Goal: Transaction & Acquisition: Purchase product/service

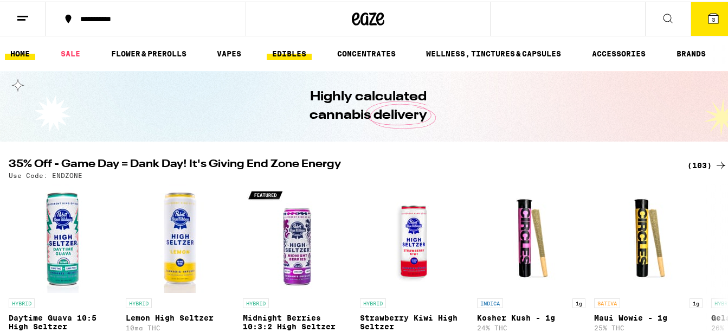
click at [287, 52] on link "EDIBLES" at bounding box center [289, 52] width 45 height 13
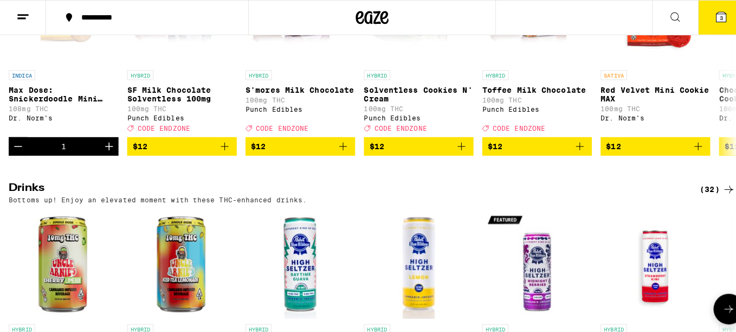
scroll to position [379, 0]
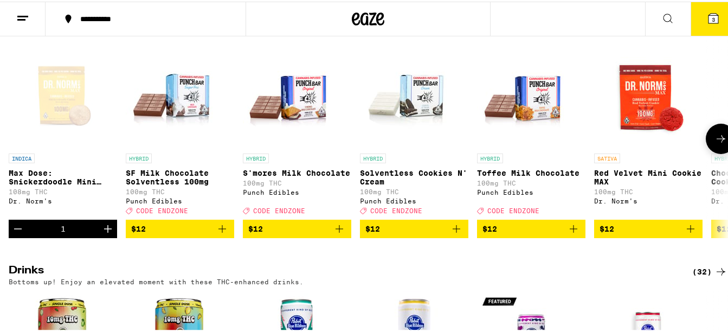
click at [139, 161] on p "HYBRID" at bounding box center [139, 157] width 26 height 10
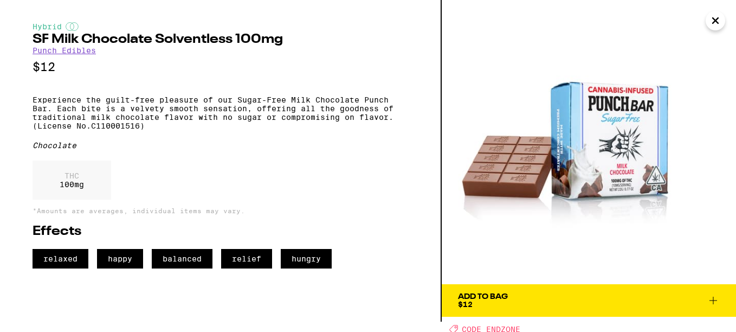
scroll to position [13, 0]
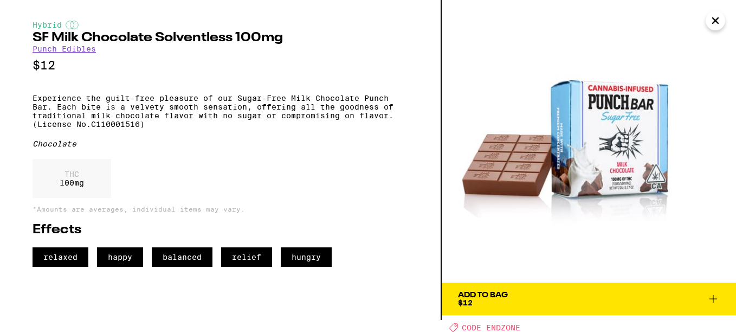
click at [519, 294] on span "Add To Bag $12" at bounding box center [589, 298] width 262 height 15
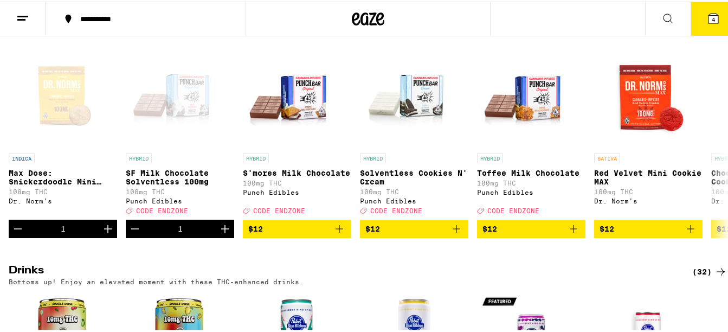
click at [710, 16] on icon at bounding box center [713, 17] width 10 height 10
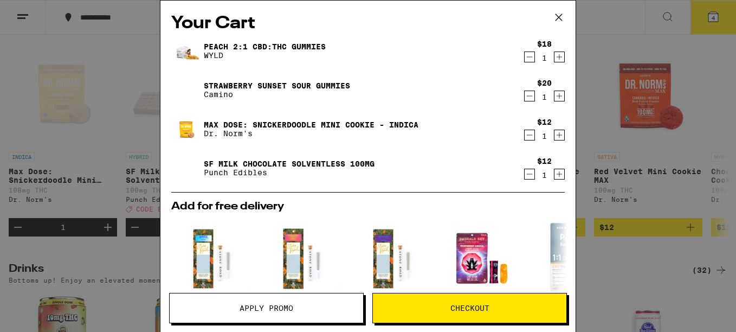
click at [527, 135] on icon "Decrement" at bounding box center [530, 135] width 6 height 0
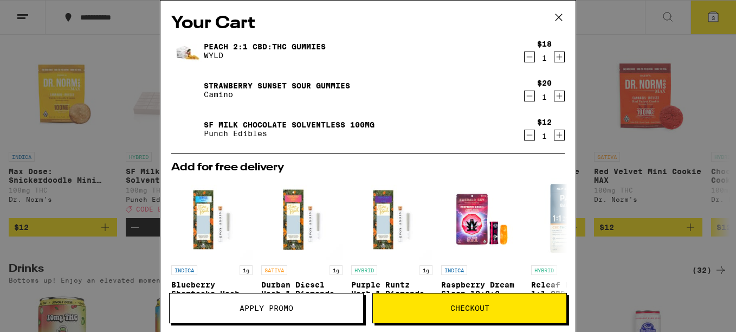
click at [525, 57] on icon "Decrement" at bounding box center [530, 56] width 10 height 13
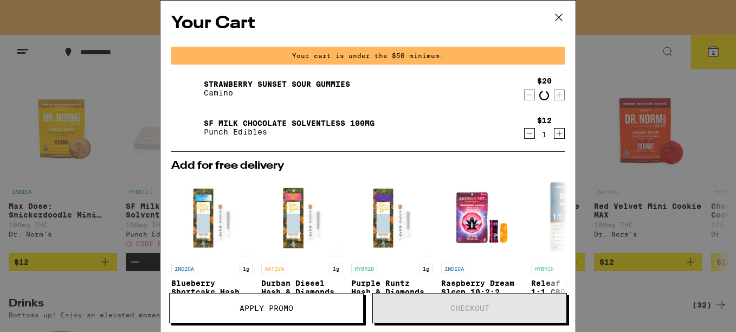
scroll to position [414, 0]
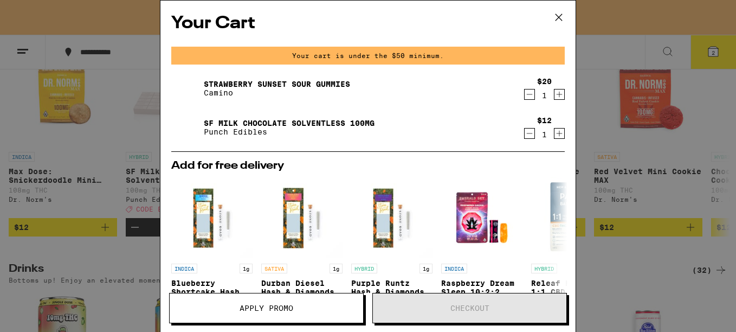
click at [554, 96] on icon "Increment" at bounding box center [559, 94] width 10 height 13
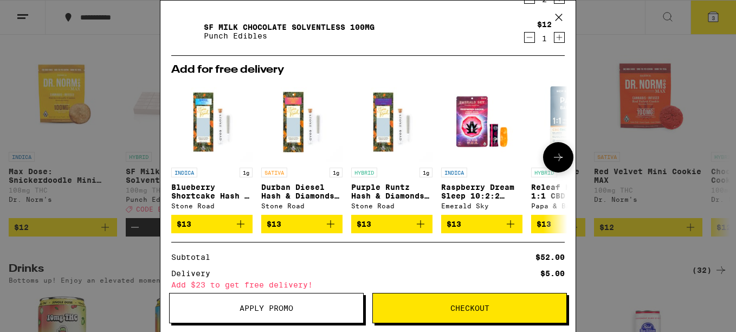
scroll to position [157, 0]
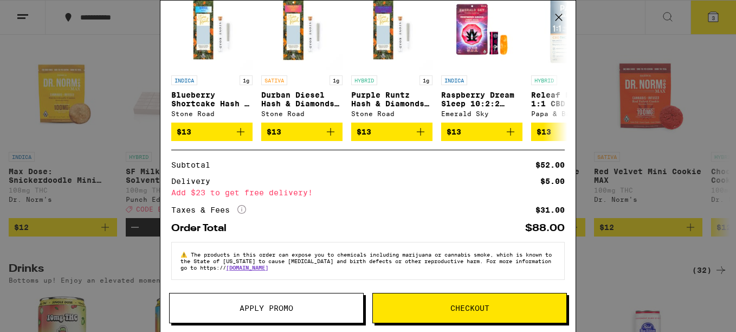
click at [285, 304] on span "Apply Promo" at bounding box center [267, 308] width 54 height 8
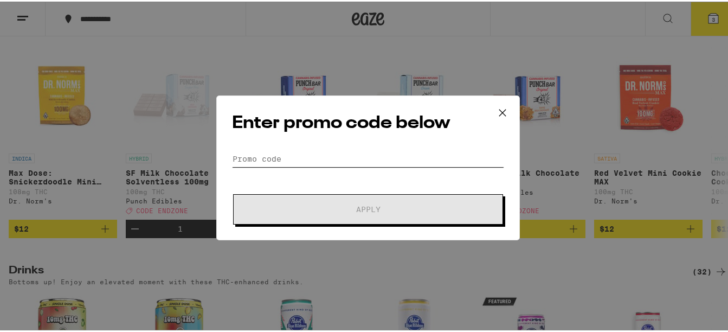
click at [274, 156] on input "Promo Code" at bounding box center [368, 157] width 272 height 16
paste input "YAY40"
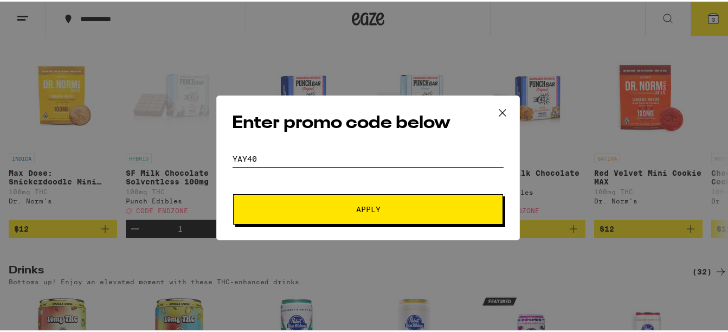
type input "YAY40"
click at [355, 215] on button "Apply" at bounding box center [368, 207] width 270 height 30
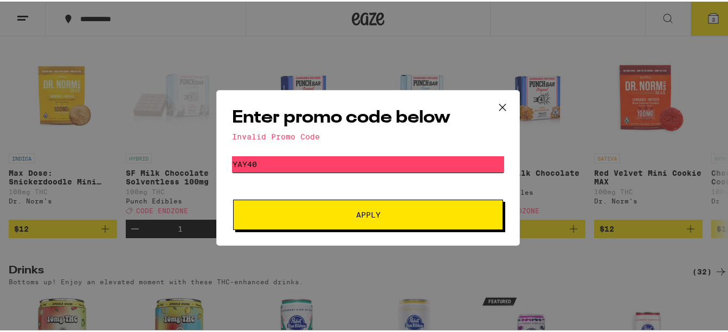
click at [254, 164] on input "YAY40" at bounding box center [368, 162] width 272 height 16
drag, startPoint x: 265, startPoint y: 163, endPoint x: 197, endPoint y: 162, distance: 68.3
click at [197, 162] on div "Enter promo code below Invalid Promo Code Promo Code YAY40 Apply" at bounding box center [368, 166] width 736 height 332
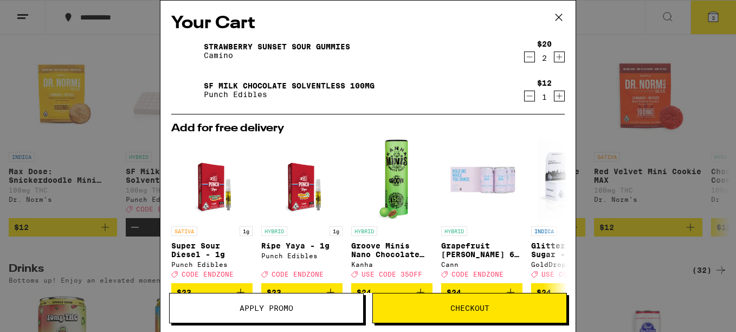
click at [560, 16] on icon at bounding box center [559, 17] width 16 height 16
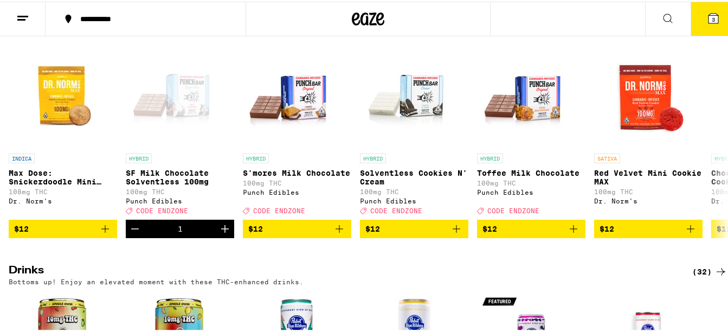
click at [707, 9] on button "3" at bounding box center [713, 18] width 46 height 34
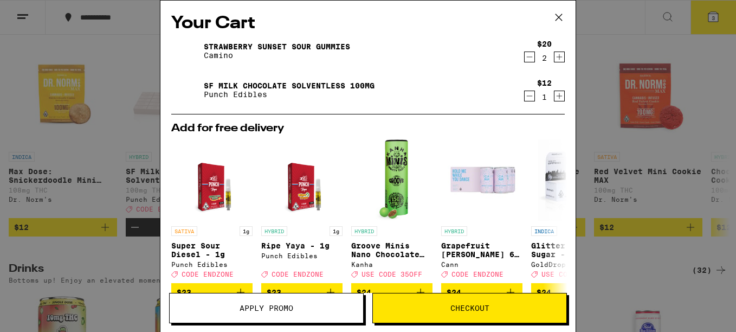
click at [251, 304] on span "Apply Promo" at bounding box center [267, 308] width 54 height 8
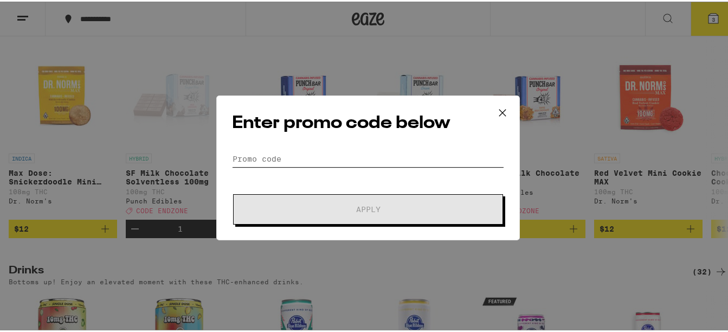
click at [251, 152] on input "Promo Code" at bounding box center [368, 157] width 272 height 16
paste input "YAY40"
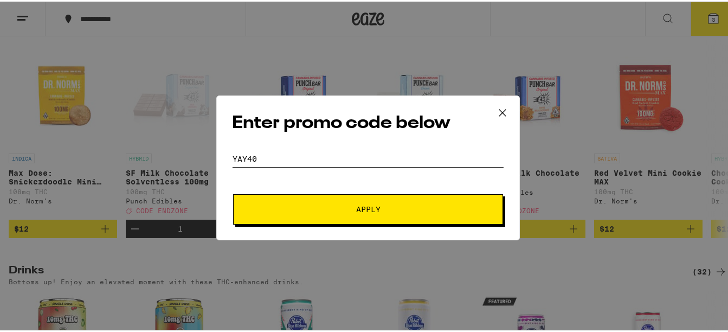
type input "YAY40"
click at [363, 204] on span "Apply" at bounding box center [368, 208] width 24 height 8
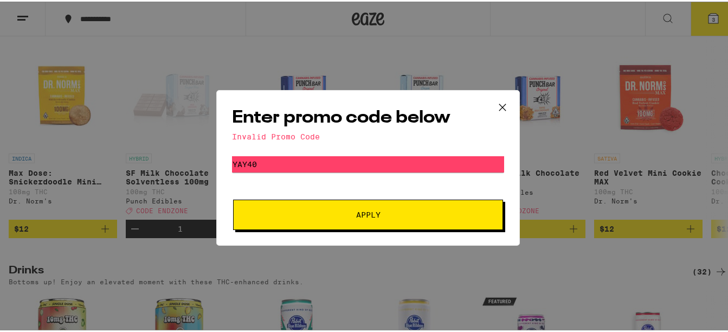
click at [500, 104] on icon at bounding box center [502, 106] width 16 height 16
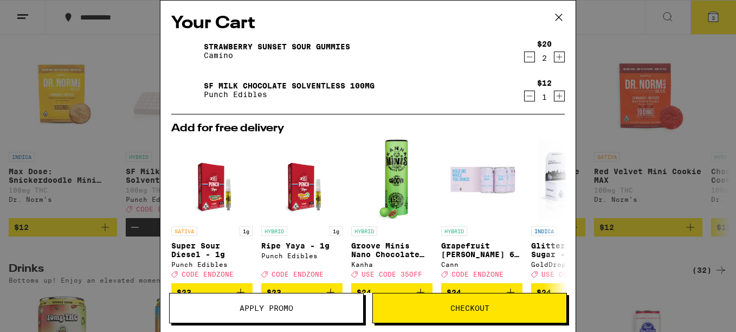
click at [556, 17] on icon at bounding box center [559, 17] width 16 height 16
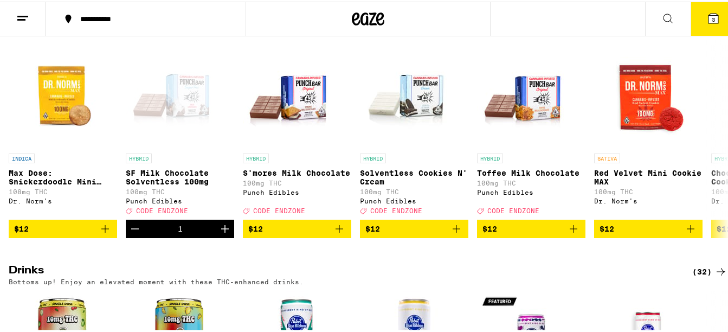
click at [707, 6] on button "3" at bounding box center [713, 18] width 46 height 34
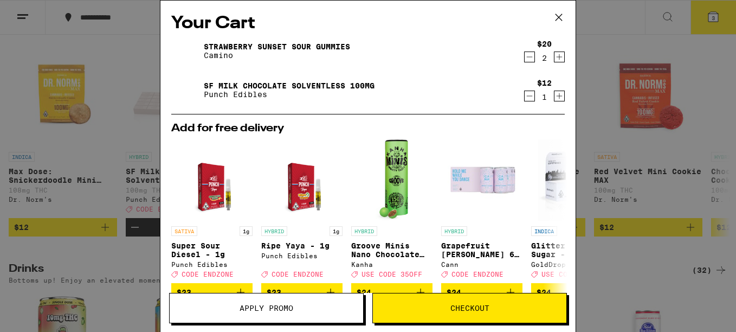
click at [281, 309] on span "Apply Promo" at bounding box center [267, 308] width 54 height 8
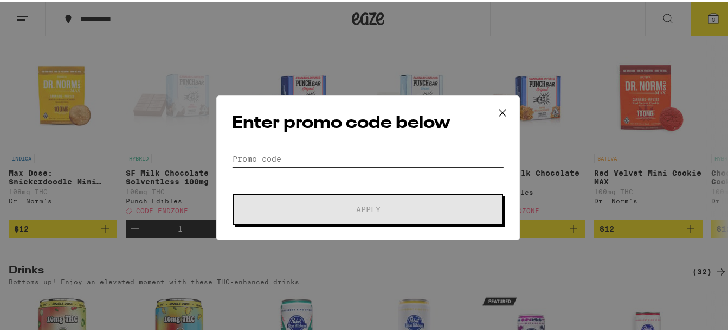
click at [241, 159] on input "Promo Code" at bounding box center [368, 157] width 272 height 16
paste input "EQNX30"
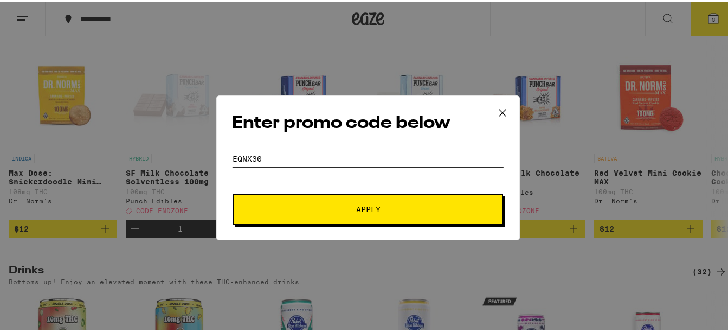
type input "EQNX30"
click at [309, 202] on button "Apply" at bounding box center [368, 207] width 270 height 30
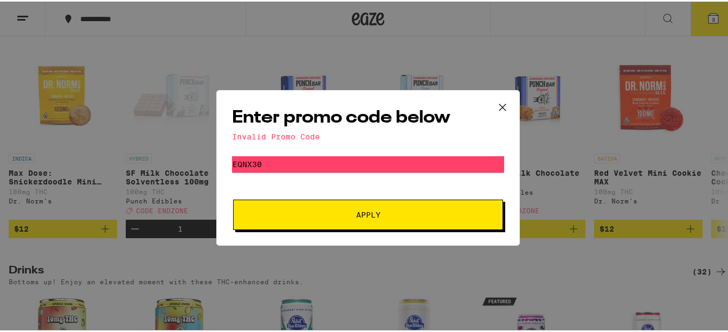
click at [500, 99] on icon at bounding box center [502, 106] width 16 height 16
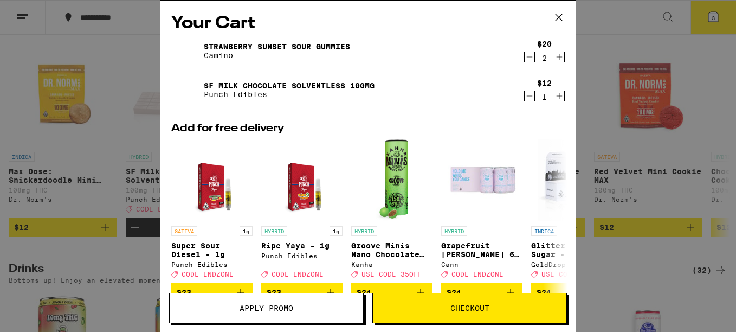
click at [556, 21] on icon at bounding box center [559, 17] width 16 height 16
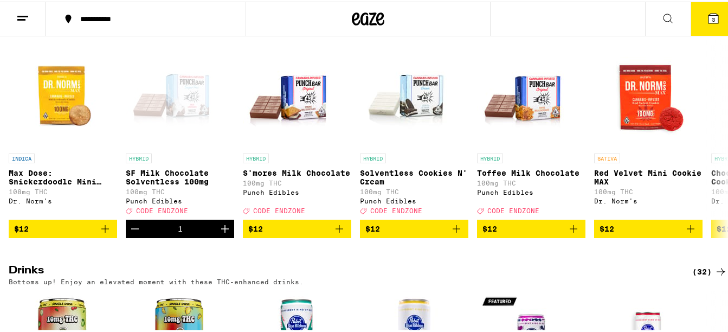
click at [693, 18] on button "3" at bounding box center [713, 18] width 46 height 34
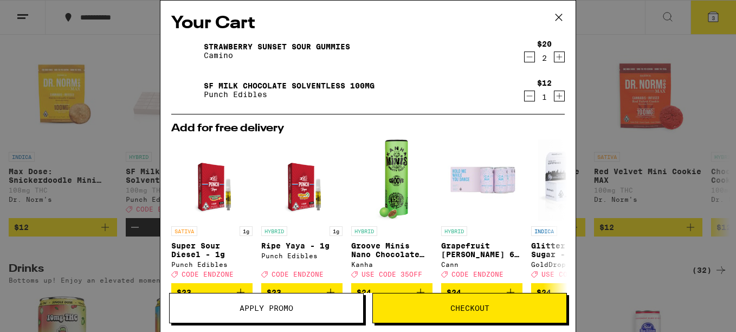
click at [260, 302] on button "Apply Promo" at bounding box center [266, 308] width 195 height 30
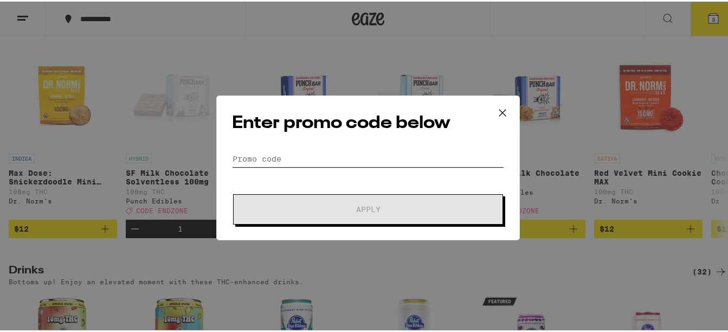
click at [251, 156] on input "Promo Code" at bounding box center [368, 157] width 272 height 16
paste input "MOON30"
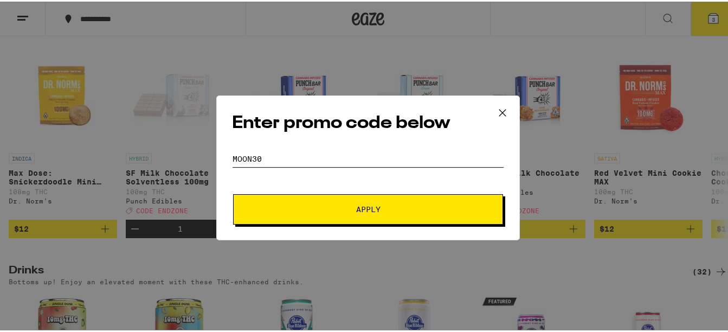
type input "MOON30"
click at [334, 218] on button "Apply" at bounding box center [368, 207] width 270 height 30
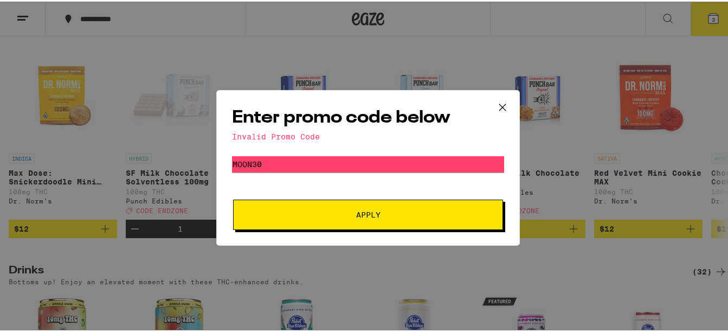
click at [497, 102] on icon at bounding box center [502, 106] width 16 height 16
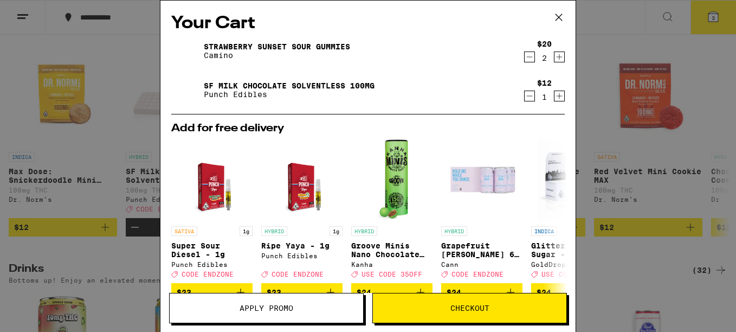
click at [557, 14] on icon at bounding box center [559, 17] width 16 height 16
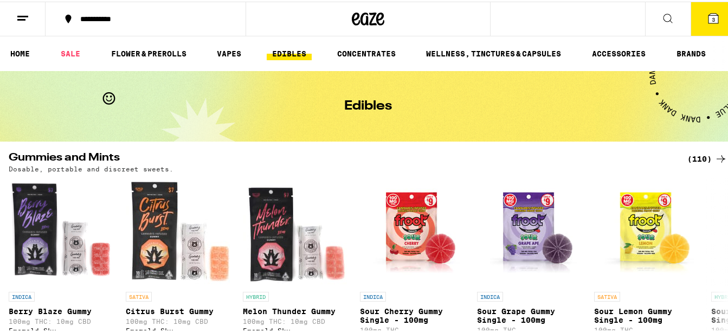
click at [707, 9] on button "3" at bounding box center [713, 18] width 46 height 34
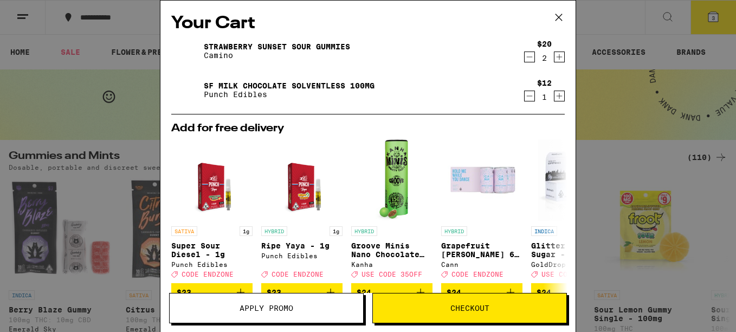
click at [179, 48] on img at bounding box center [186, 51] width 30 height 30
click at [557, 15] on icon at bounding box center [559, 17] width 16 height 16
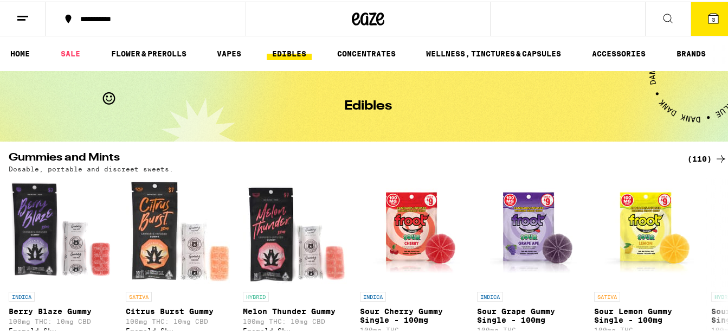
click at [282, 47] on link "EDIBLES" at bounding box center [289, 52] width 45 height 13
click at [714, 155] on icon at bounding box center [720, 157] width 13 height 13
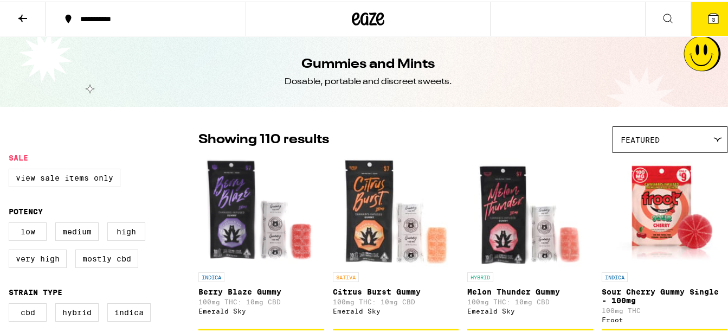
click at [710, 18] on icon at bounding box center [713, 16] width 13 height 13
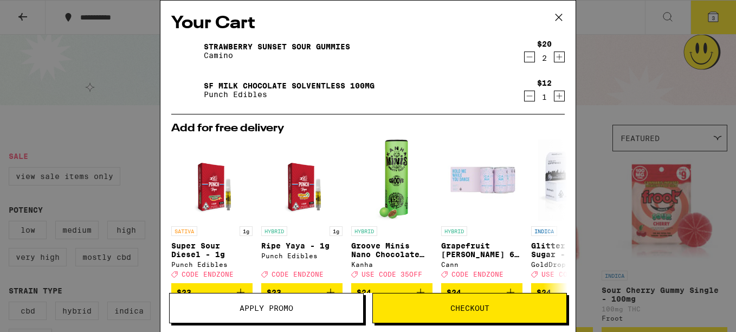
click at [525, 101] on icon "Decrement" at bounding box center [530, 95] width 10 height 13
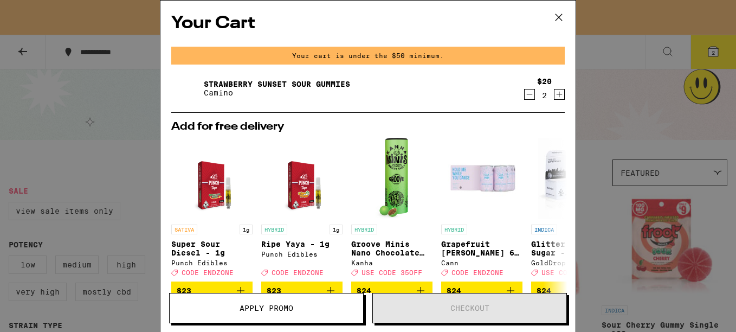
click at [525, 93] on icon "Decrement" at bounding box center [530, 94] width 10 height 13
click at [561, 12] on icon at bounding box center [559, 17] width 16 height 16
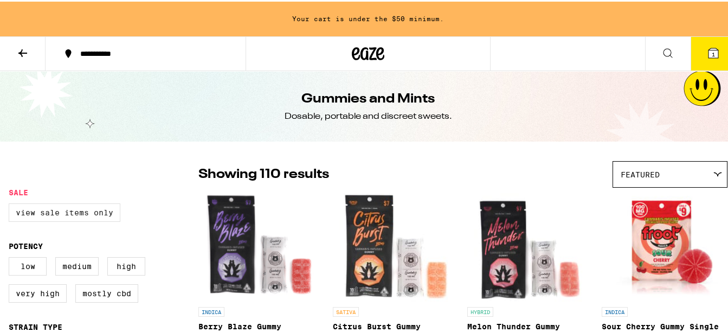
click at [35, 212] on label "View Sale Items Only" at bounding box center [65, 211] width 112 height 18
click at [11, 204] on input "View Sale Items Only" at bounding box center [11, 203] width 1 height 1
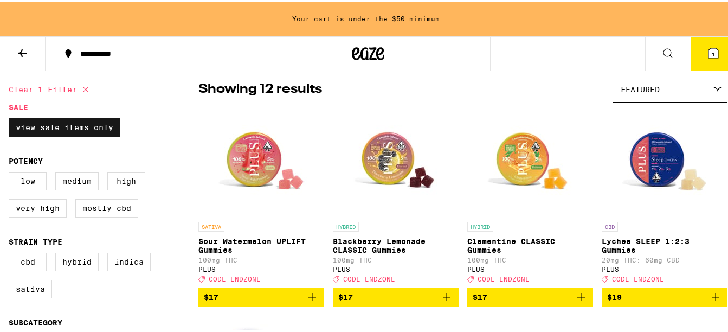
scroll to position [87, 0]
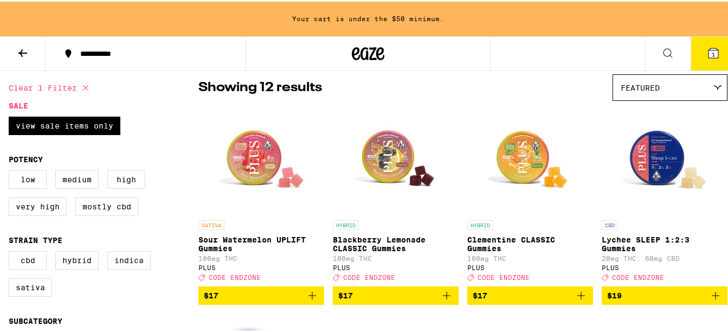
click at [392, 157] on img "Open page for Blackberry Lemonade CLASSIC Gummies from PLUS" at bounding box center [395, 159] width 108 height 108
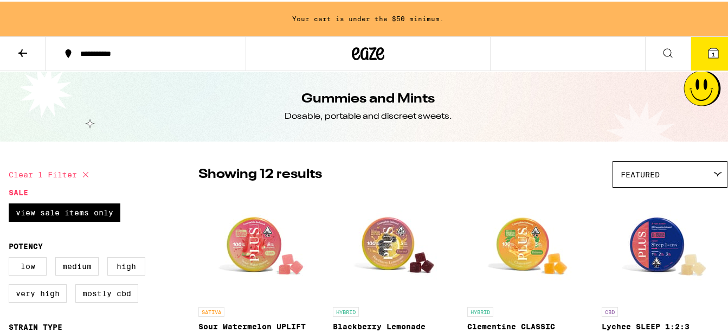
click at [89, 171] on icon at bounding box center [85, 172] width 13 height 13
checkbox input "false"
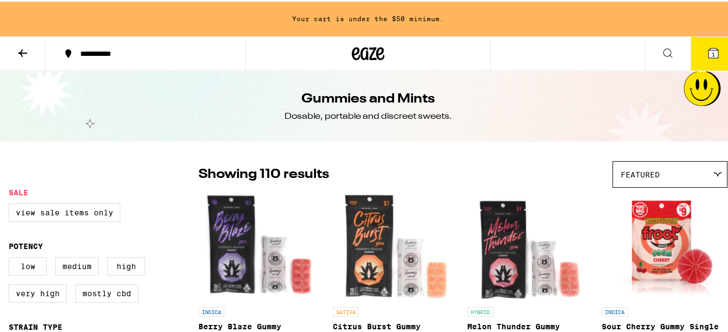
click at [664, 54] on icon at bounding box center [667, 51] width 13 height 13
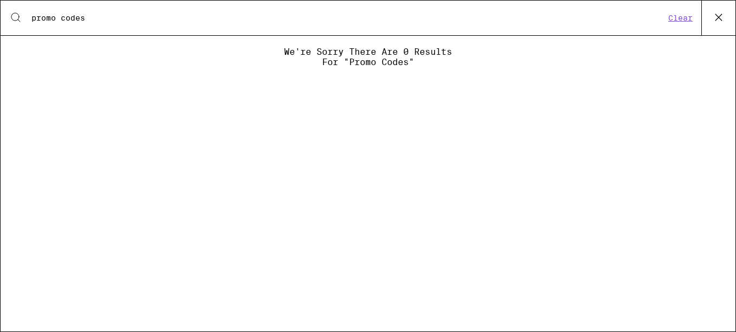
type input "promo codes"
click at [675, 18] on button "Clear" at bounding box center [680, 18] width 31 height 10
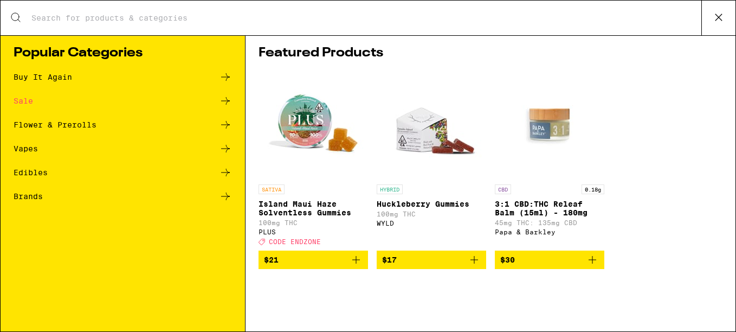
click at [717, 18] on icon at bounding box center [718, 17] width 16 height 16
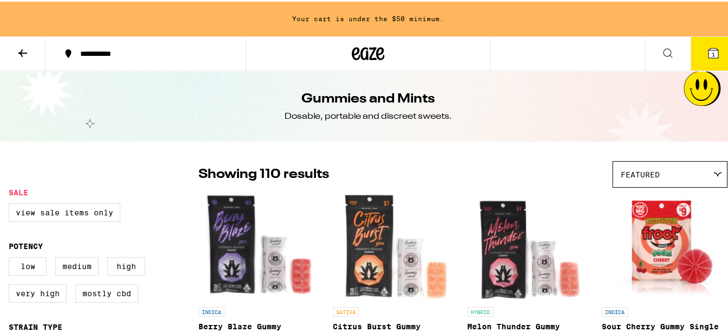
click at [712, 52] on span "1" at bounding box center [713, 52] width 3 height 7
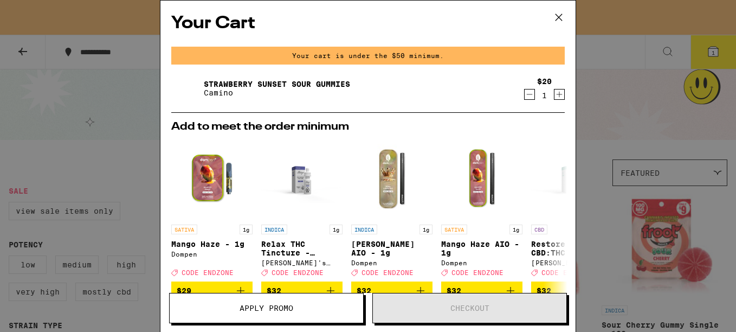
click at [554, 96] on icon "Increment" at bounding box center [559, 94] width 10 height 13
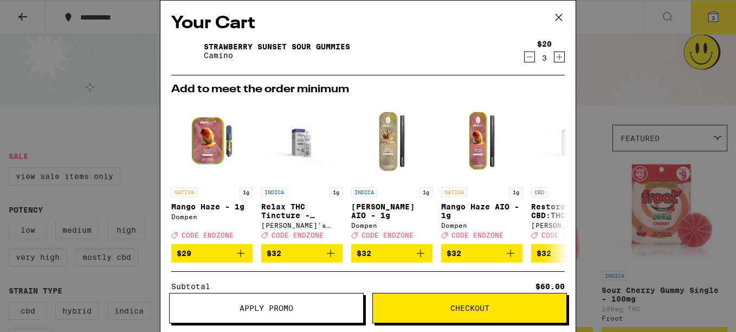
click at [525, 60] on icon "Decrement" at bounding box center [530, 56] width 10 height 13
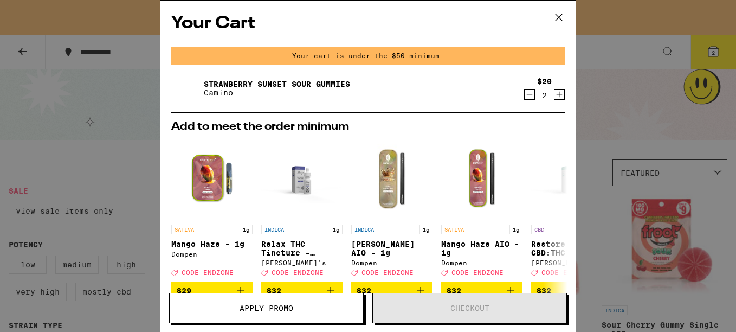
click at [562, 14] on icon at bounding box center [558, 17] width 7 height 7
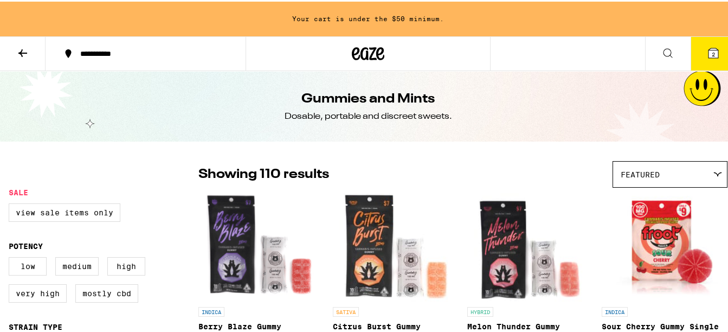
click at [24, 47] on icon at bounding box center [22, 51] width 13 height 13
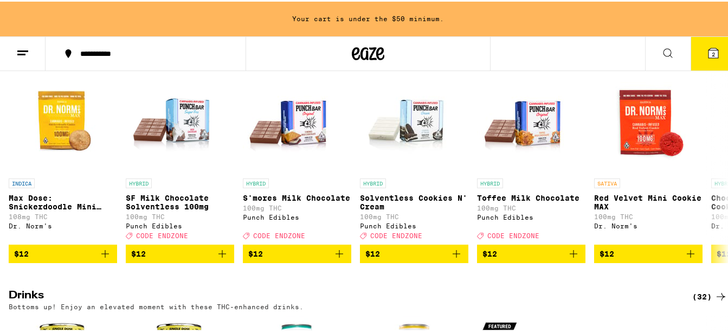
scroll to position [390, 0]
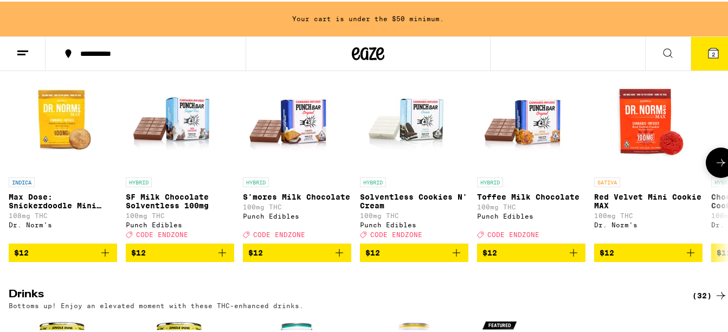
click at [224, 257] on icon "Add to bag" at bounding box center [222, 250] width 13 height 13
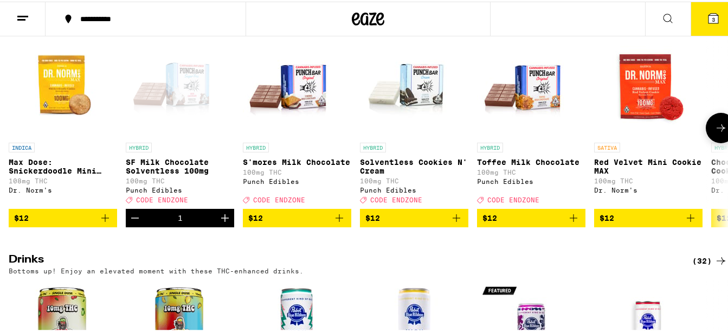
scroll to position [356, 0]
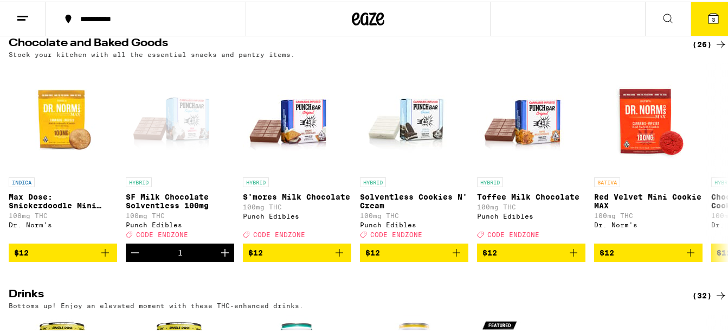
click at [712, 17] on span "3" at bounding box center [713, 18] width 3 height 7
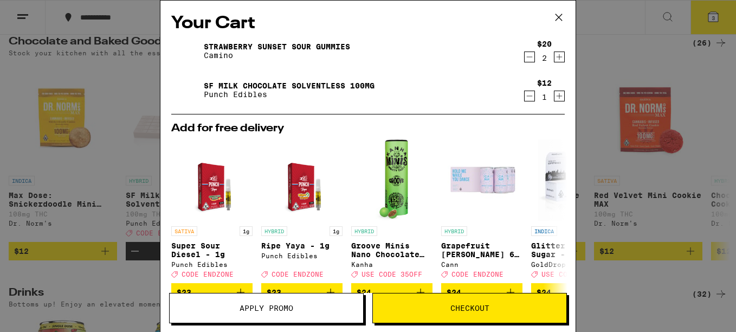
click at [253, 306] on span "Apply Promo" at bounding box center [267, 308] width 54 height 8
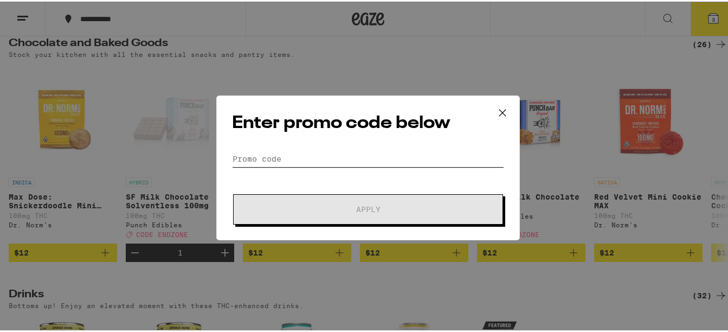
click at [265, 161] on input "Promo Code" at bounding box center [368, 157] width 272 height 16
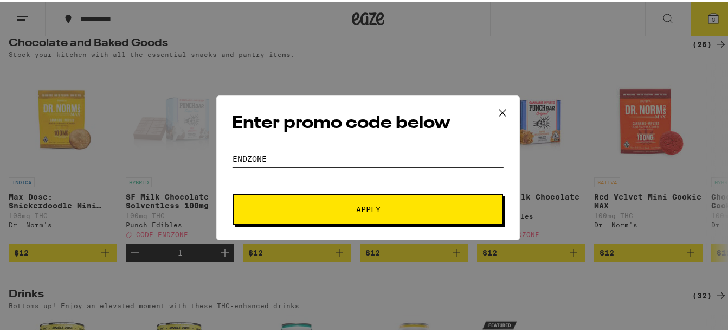
type input "ENDZONE"
click at [390, 217] on button "Apply" at bounding box center [368, 207] width 270 height 30
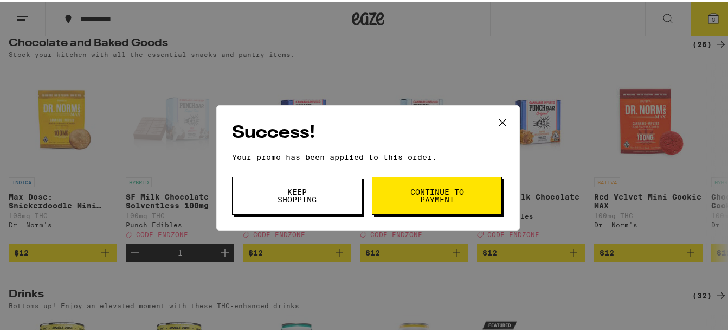
click at [419, 191] on span "Continue to payment" at bounding box center [436, 193] width 55 height 15
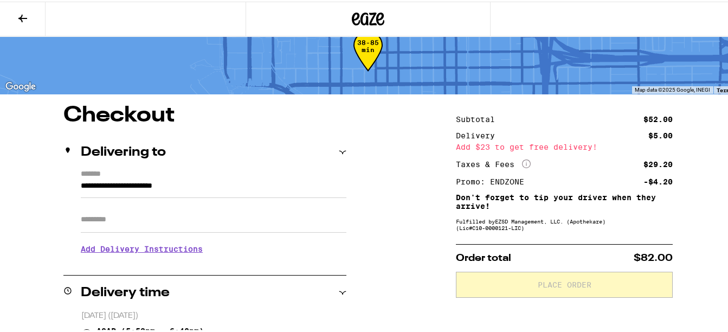
scroll to position [43, 0]
